Goal: Transaction & Acquisition: Subscribe to service/newsletter

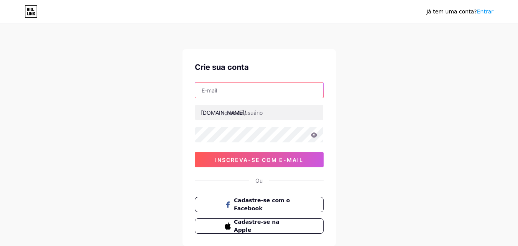
click at [256, 96] on input "text" at bounding box center [259, 89] width 128 height 15
type input "[EMAIL_ADDRESS][DOMAIN_NAME]"
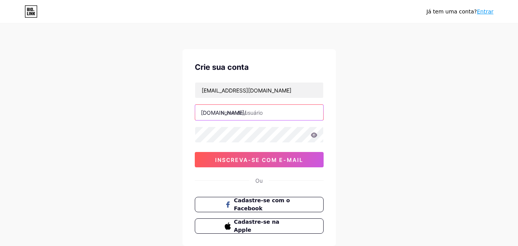
click at [245, 112] on input "text" at bounding box center [259, 112] width 128 height 15
type input "horascomdeus_"
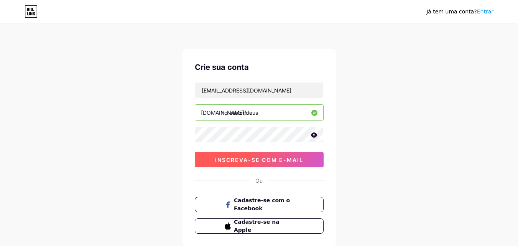
click at [316, 156] on button "inscreva-se com e-mail" at bounding box center [259, 159] width 129 height 15
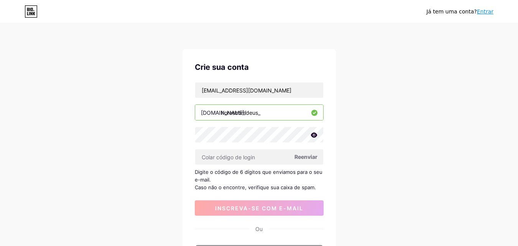
click at [310, 158] on font "Reenviar" at bounding box center [305, 156] width 23 height 7
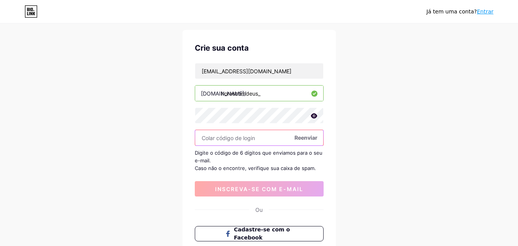
scroll to position [38, 0]
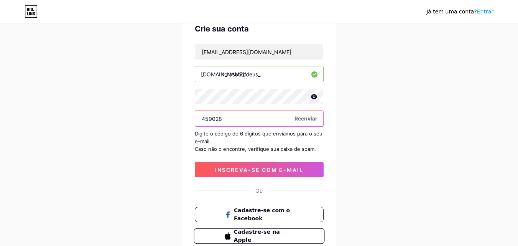
type input "459028"
click at [221, 160] on div "heytorcatibiande@gmail.com bio.link/ horascomdeus_ 459028 Reenviar Digite o cód…" at bounding box center [259, 110] width 129 height 133
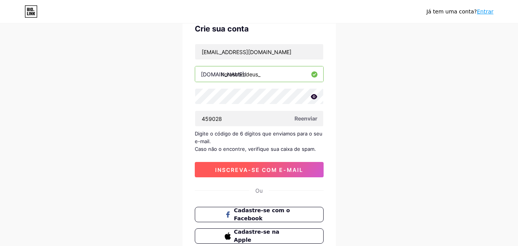
click at [221, 168] on font "inscreva-se com e-mail" at bounding box center [259, 169] width 88 height 7
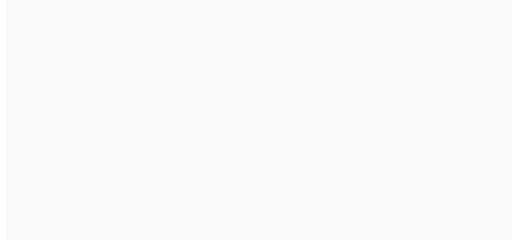
scroll to position [0, 0]
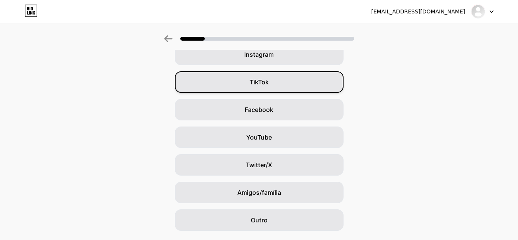
scroll to position [90, 0]
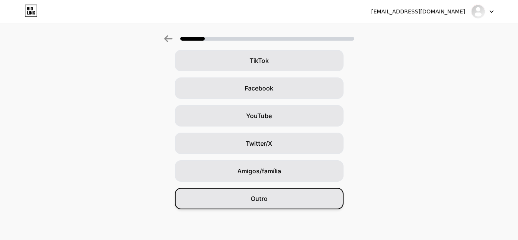
click at [256, 189] on div "Outro" at bounding box center [259, 198] width 169 height 21
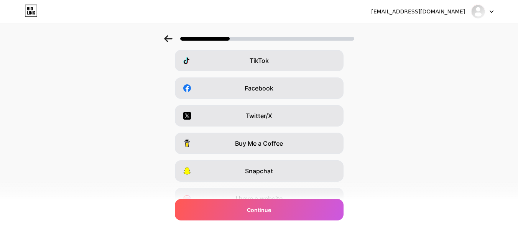
scroll to position [0, 0]
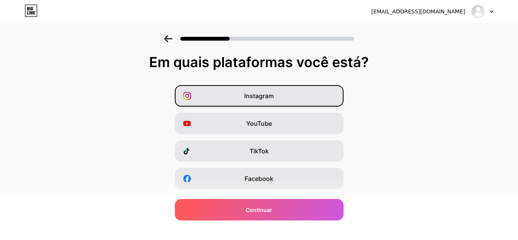
click at [289, 97] on div "Instagram" at bounding box center [259, 95] width 169 height 21
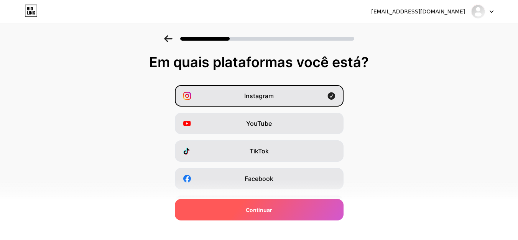
click at [283, 202] on div "Continuar" at bounding box center [259, 209] width 169 height 21
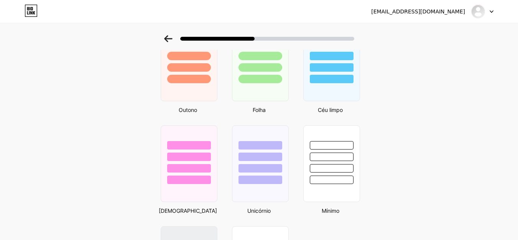
scroll to position [422, 0]
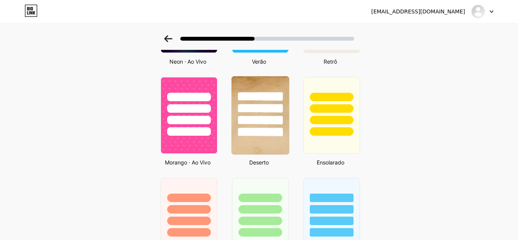
click at [251, 113] on div at bounding box center [260, 106] width 58 height 60
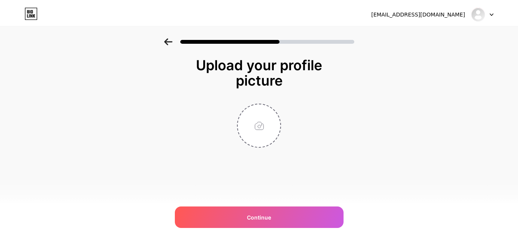
scroll to position [0, 0]
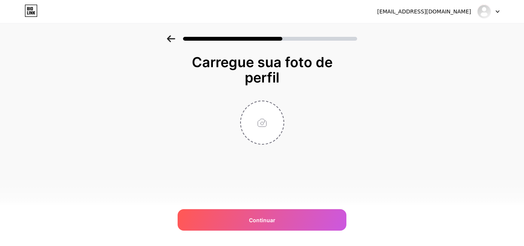
type input "C:\fakepath\559451933_17843929980589935_8761261164977580352_n.jpg"
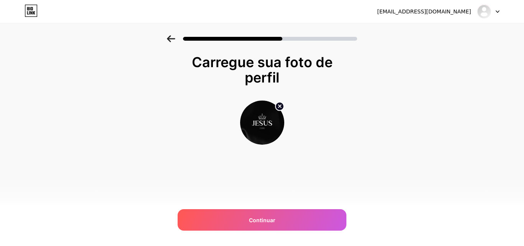
click at [377, 153] on div "Carregue sua foto de perfil Continuar" at bounding box center [262, 109] width 524 height 148
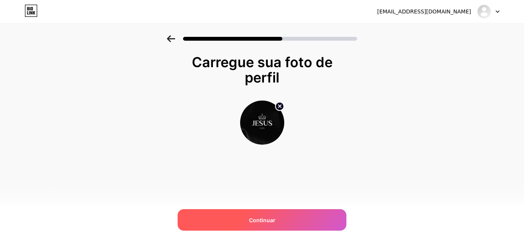
click at [286, 213] on div "Continuar" at bounding box center [262, 219] width 169 height 21
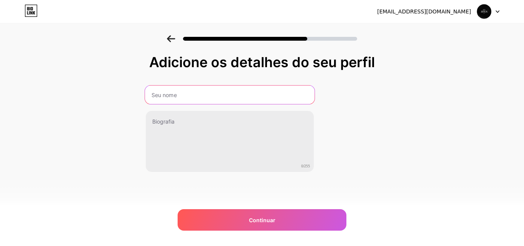
click at [265, 97] on input "text" at bounding box center [229, 95] width 169 height 18
type input "HORAS COM DEUS"
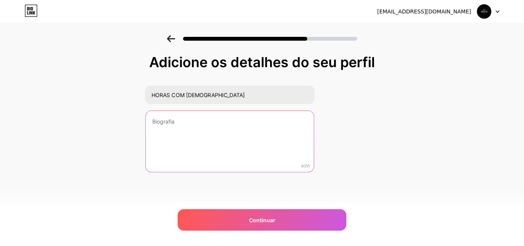
click at [220, 140] on textarea at bounding box center [230, 142] width 168 height 62
paste textarea "Uma vida com mais paz e fé começa com um passo: dedicação diária a Deus. 📖 Devo…"
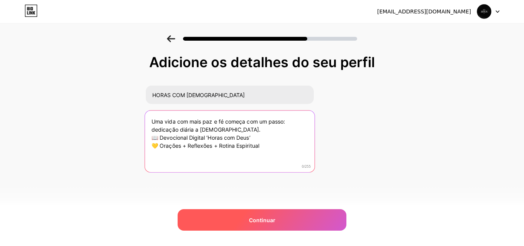
type textarea "Uma vida com mais paz e fé começa com um passo: dedicação diária a Deus. 📖 Devo…"
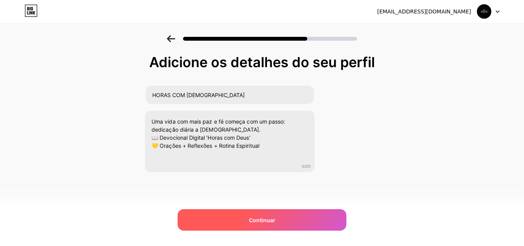
click at [296, 213] on div "Continuar" at bounding box center [262, 219] width 169 height 21
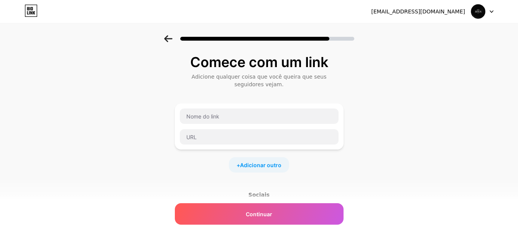
click at [276, 129] on div at bounding box center [259, 137] width 160 height 16
click at [272, 139] on input "text" at bounding box center [259, 136] width 159 height 15
paste input "https://pay.kiwify.com.br/NYuJ5XR?afid=G8aPjYuP"
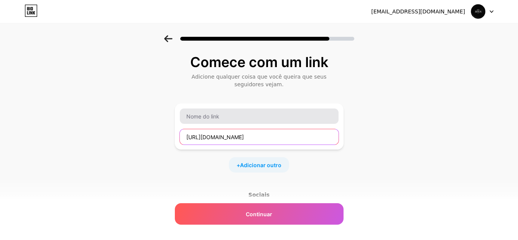
type input "https://pay.kiwify.com.br/NYuJ5XR?afid=G8aPjYuP"
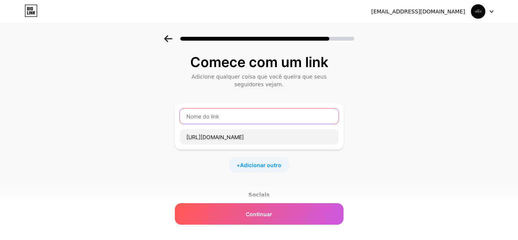
click at [284, 122] on input "text" at bounding box center [259, 116] width 159 height 15
paste input "Devocional Diário Conexão com Deus Pai"
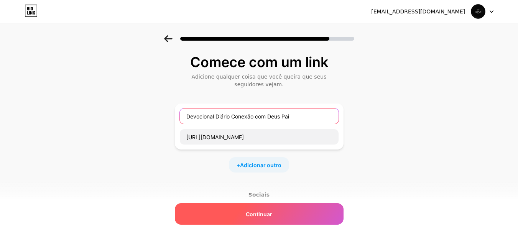
type input "Devocional Diário Conexão com Deus Pai"
click at [296, 211] on div "Continuar" at bounding box center [259, 213] width 169 height 21
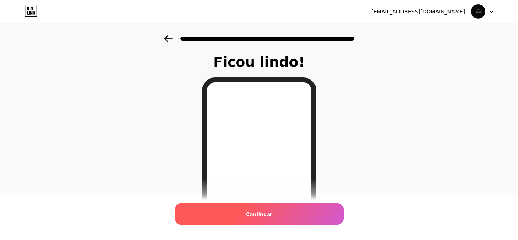
click at [272, 214] on font "Continuar" at bounding box center [259, 214] width 26 height 7
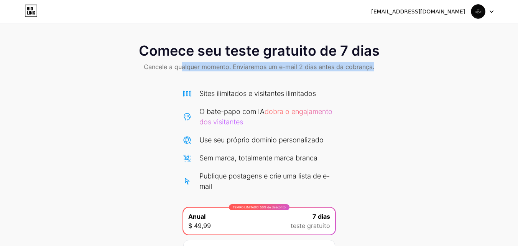
drag, startPoint x: 181, startPoint y: 66, endPoint x: 375, endPoint y: 69, distance: 194.0
click at [375, 69] on div "Comece seu teste gratuito de 7 dias Cancele a qualquer momento. Enviaremos um e…" at bounding box center [259, 57] width 518 height 45
click at [414, 113] on div "Comece seu teste gratuito de 7 dias Cancele a qualquer momento. Enviaremos um e…" at bounding box center [259, 166] width 518 height 263
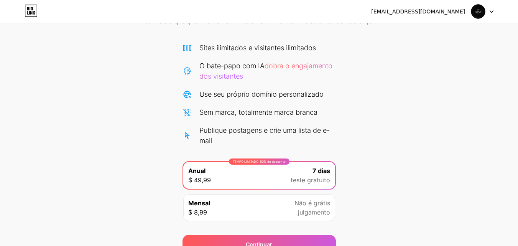
scroll to position [84, 0]
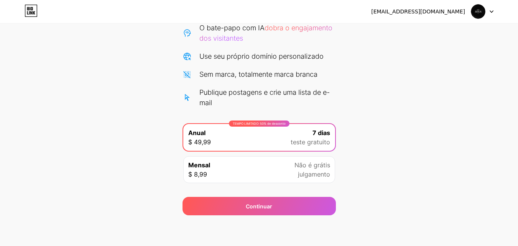
click at [301, 140] on font "teste gratuito" at bounding box center [310, 142] width 39 height 8
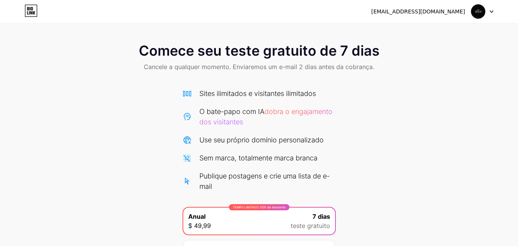
click at [475, 14] on img at bounding box center [478, 11] width 15 height 15
click at [357, 67] on font "Cancele a qualquer momento. Enviaremos um e-mail 2 dias antes da cobrança." at bounding box center [259, 67] width 230 height 8
click at [21, 14] on div "heytorcatibiande@gmail.com Sair" at bounding box center [259, 12] width 518 height 14
click at [24, 12] on div "heytorcatibiande@gmail.com Sair" at bounding box center [259, 12] width 518 height 14
click at [28, 12] on icon at bounding box center [31, 11] width 13 height 12
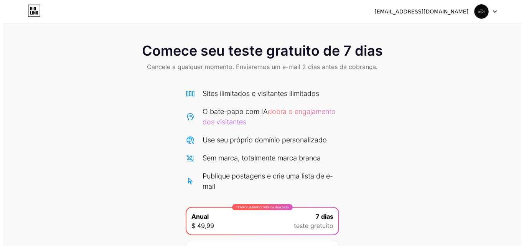
scroll to position [84, 0]
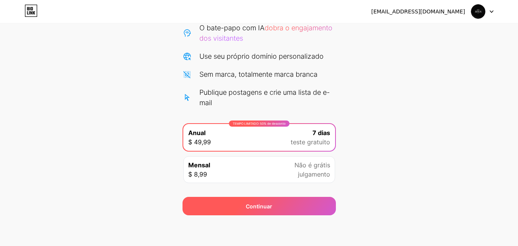
click at [243, 211] on div "Continuar" at bounding box center [259, 206] width 153 height 18
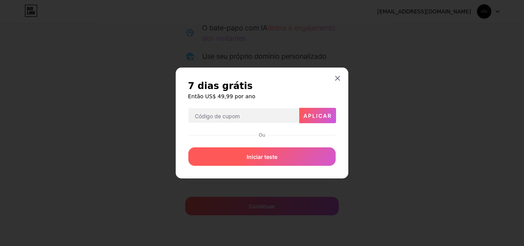
click at [289, 151] on div "Iniciar teste" at bounding box center [261, 156] width 147 height 18
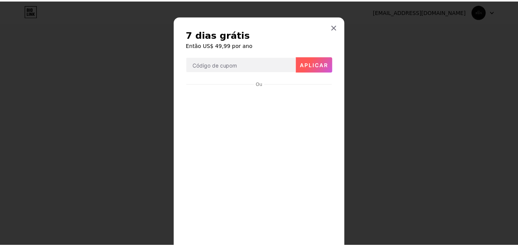
scroll to position [0, 0]
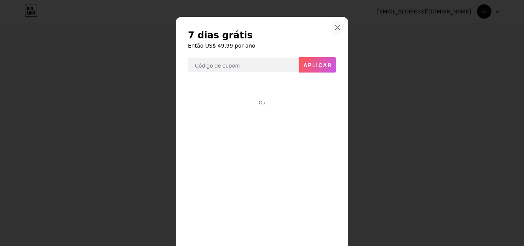
click at [333, 22] on div at bounding box center [338, 28] width 14 height 14
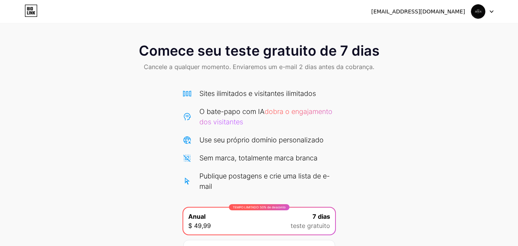
click at [35, 12] on icon at bounding box center [34, 12] width 2 height 3
